Goal: Navigation & Orientation: Find specific page/section

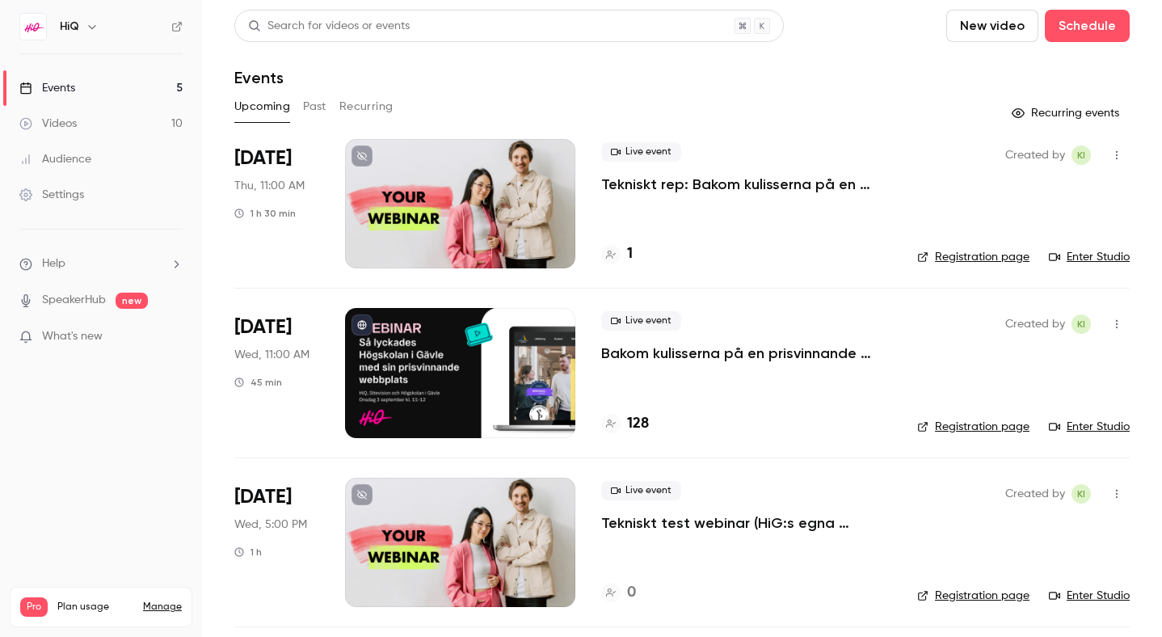
scroll to position [337, 0]
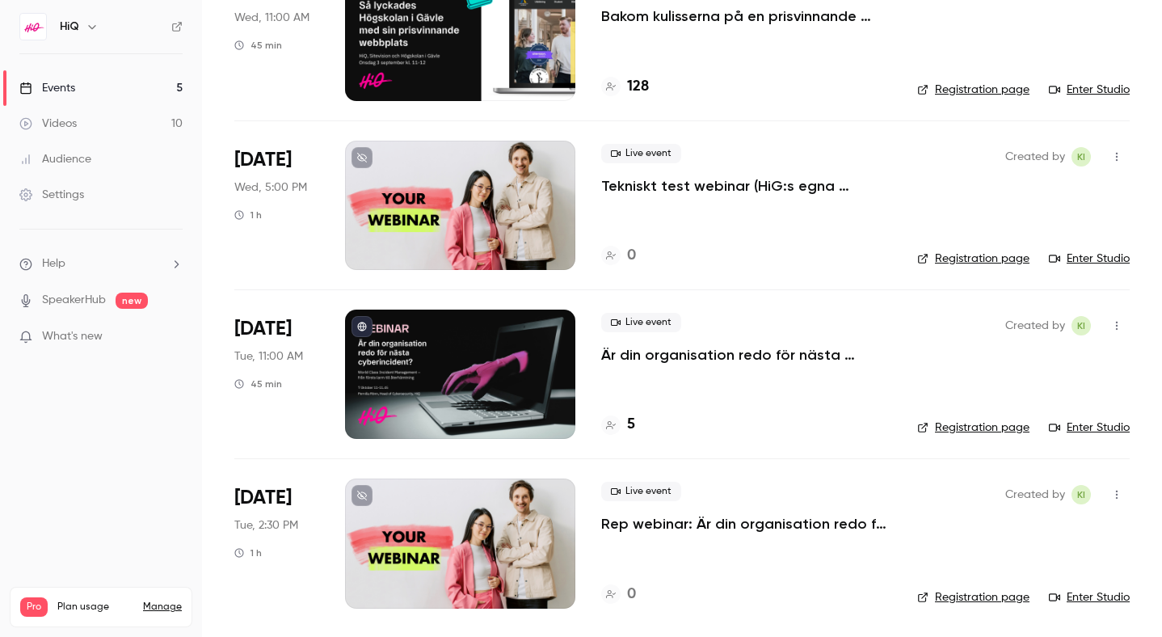
click at [635, 424] on div "5" at bounding box center [746, 425] width 290 height 22
click at [629, 423] on h4 "5" at bounding box center [631, 425] width 8 height 22
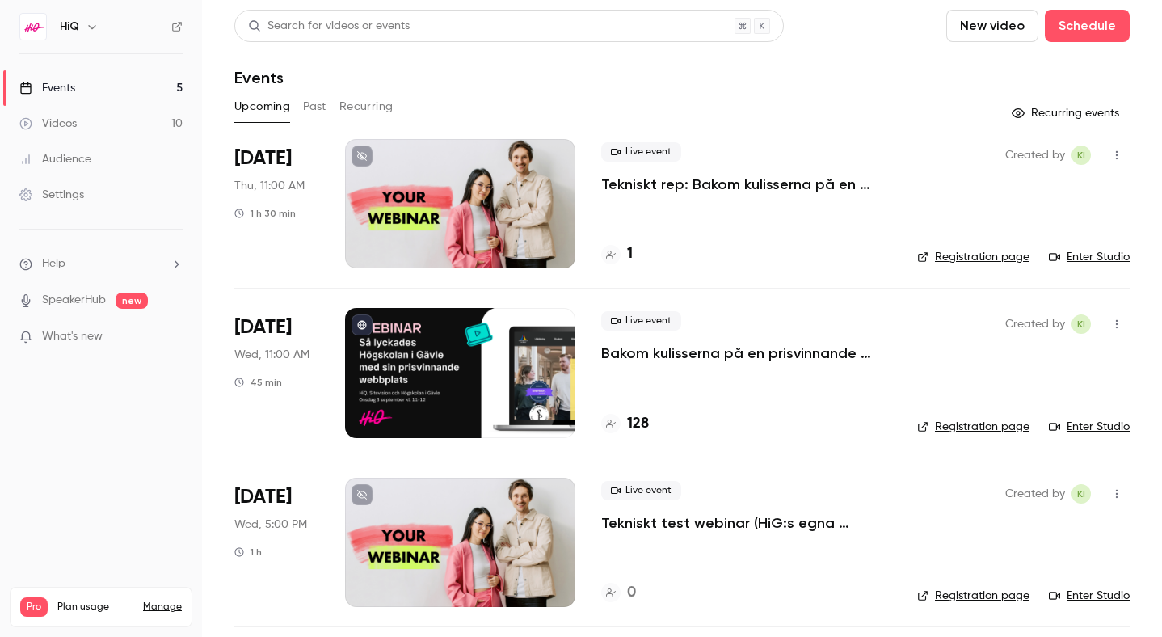
click at [419, 378] on div at bounding box center [460, 372] width 230 height 129
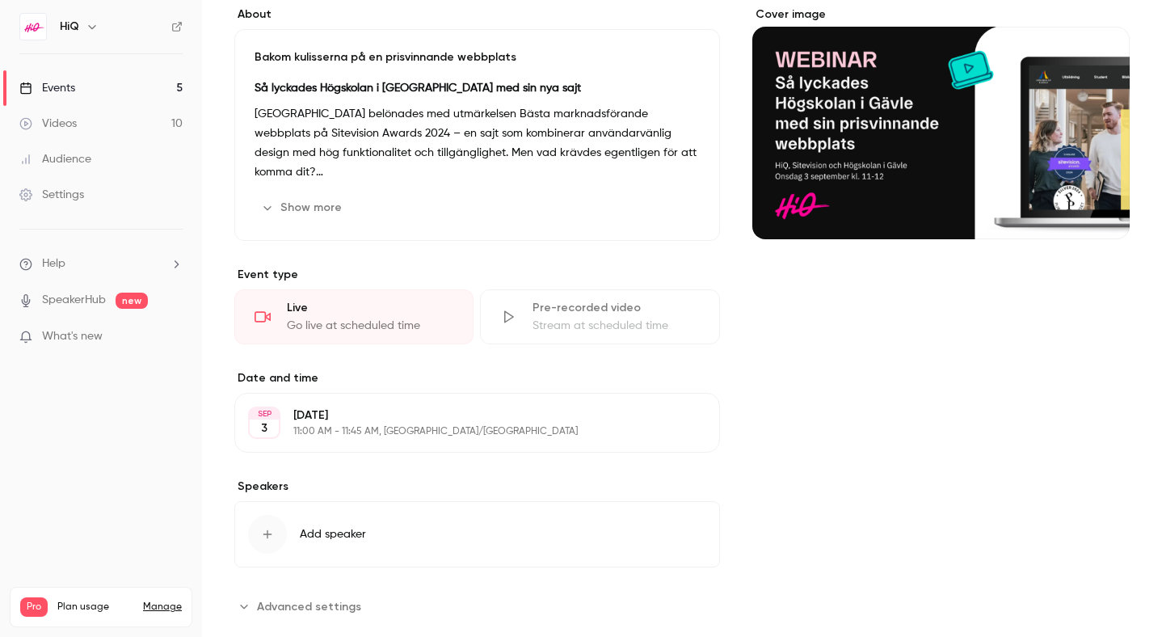
scroll to position [176, 0]
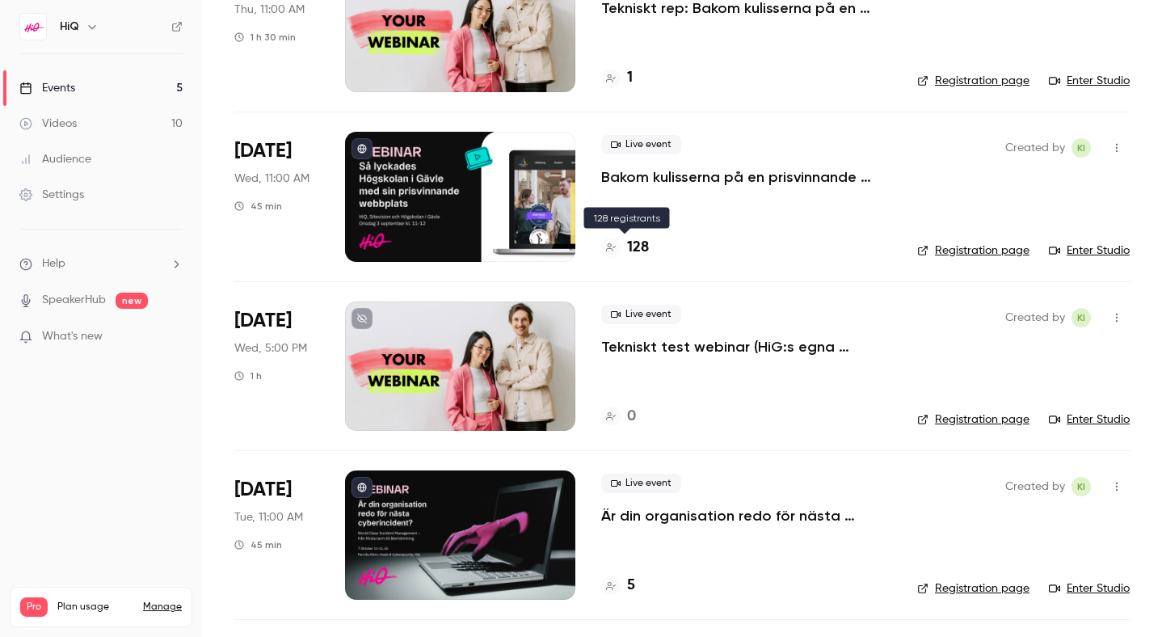
click at [637, 250] on h4 "128" at bounding box center [638, 248] width 22 height 22
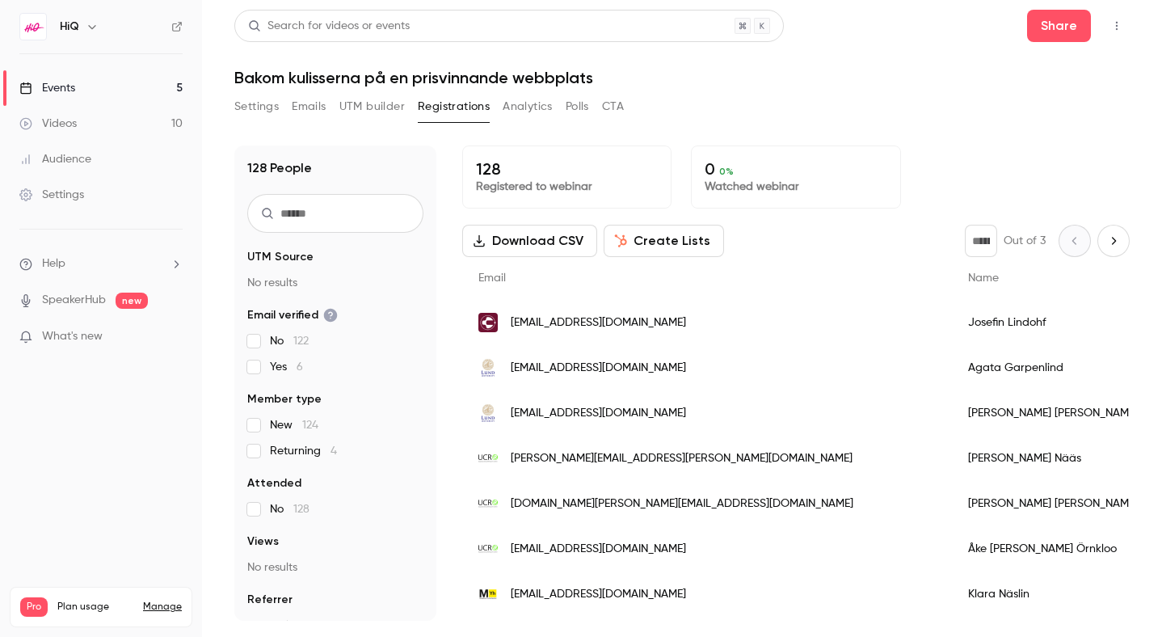
click at [1112, 240] on icon "Next page" at bounding box center [1113, 240] width 18 height 13
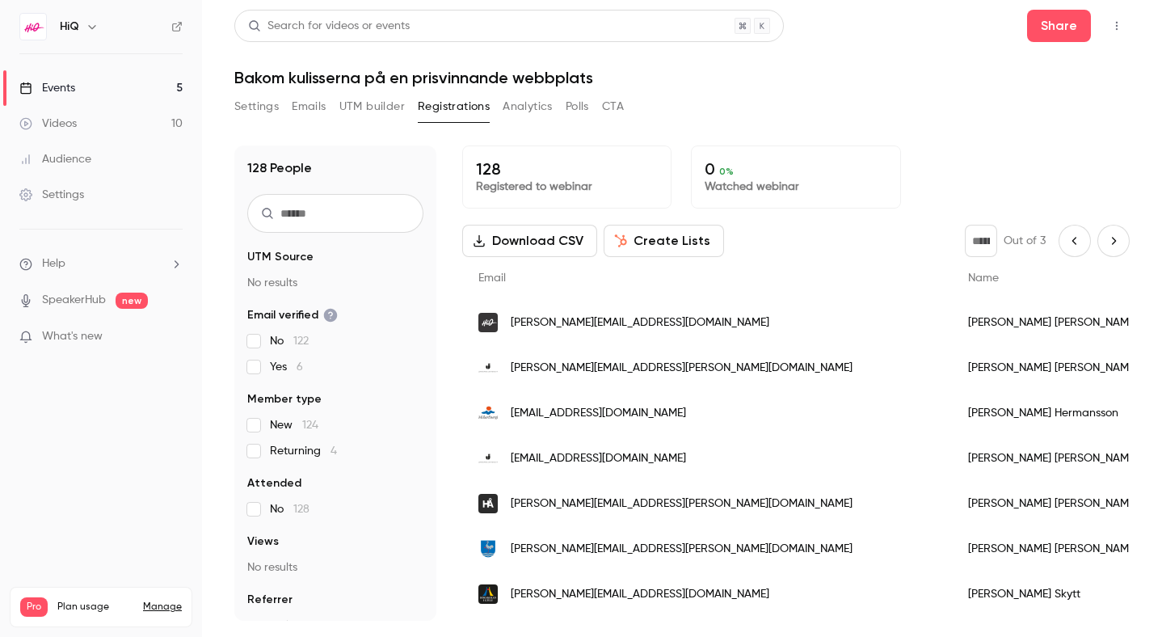
click at [1115, 231] on button "Next page" at bounding box center [1113, 241] width 32 height 32
type input "*"
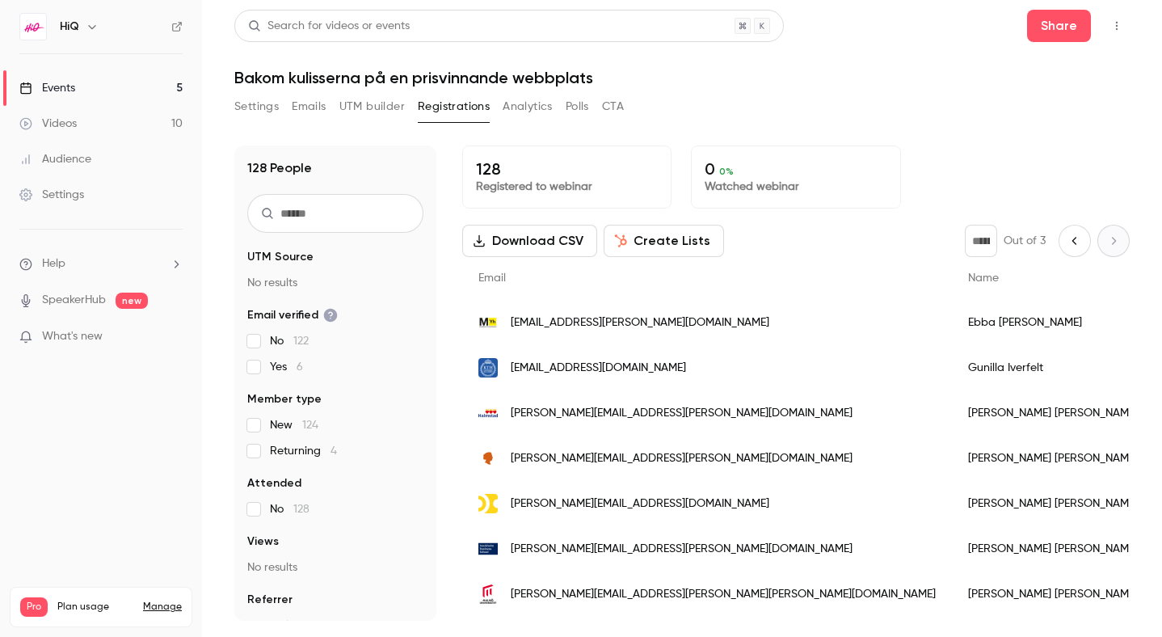
click at [78, 94] on link "Events 5" at bounding box center [101, 88] width 202 height 36
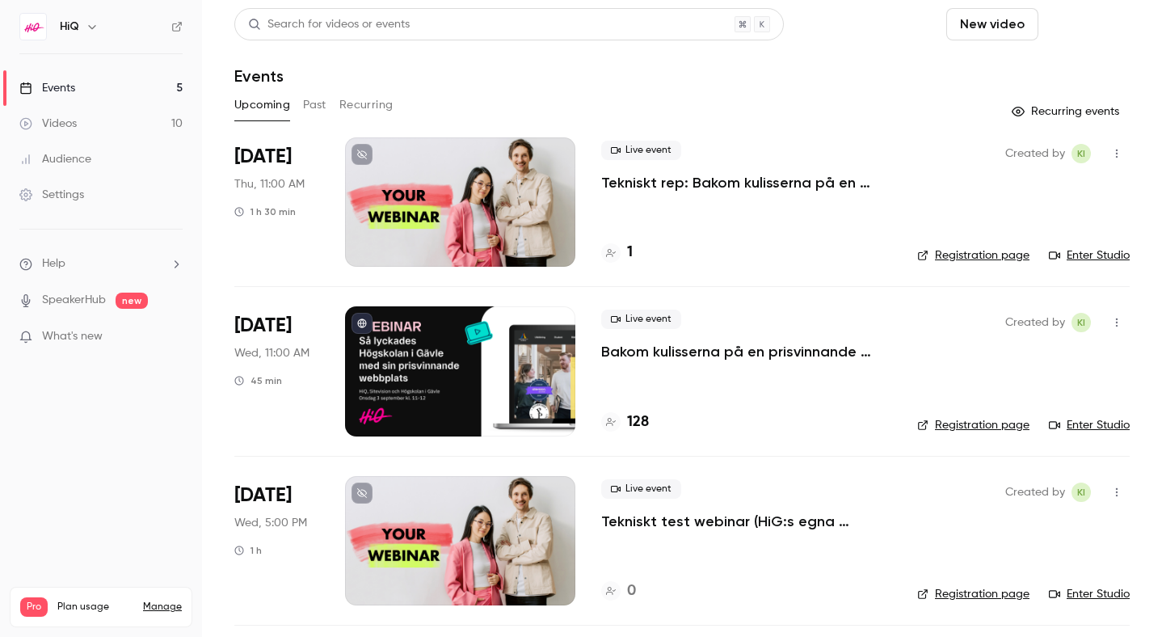
scroll to position [6, 0]
